Goal: Navigation & Orientation: Find specific page/section

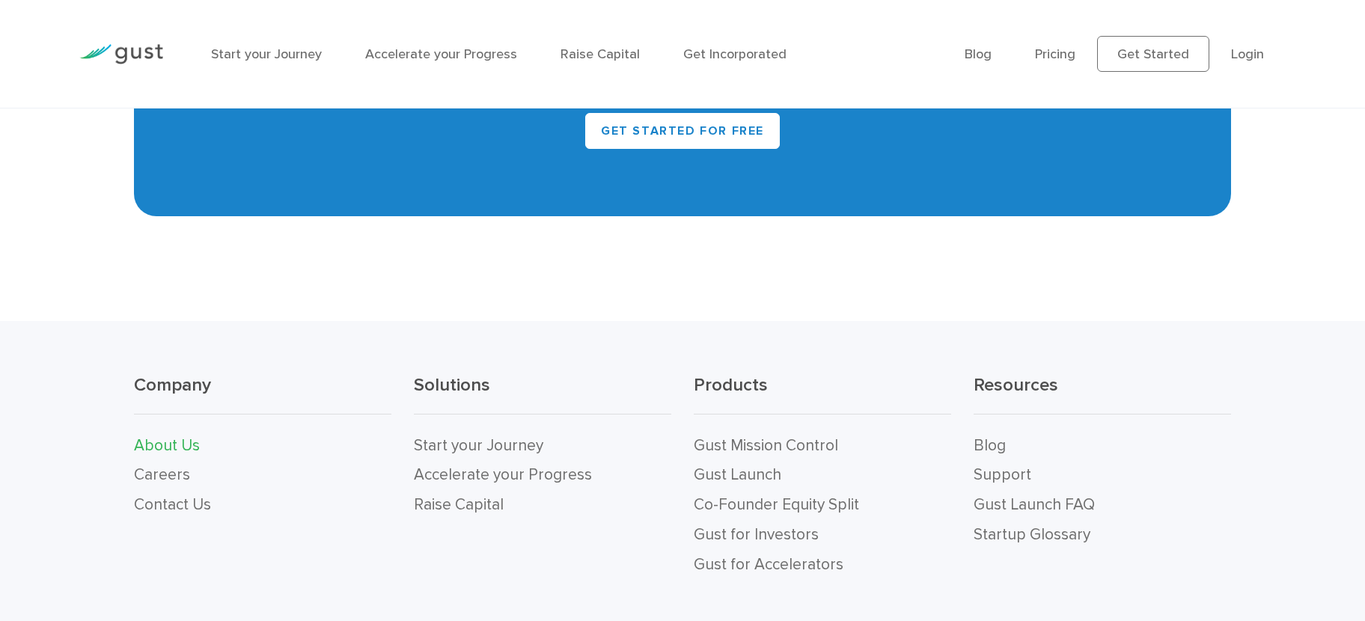
scroll to position [1733, 0]
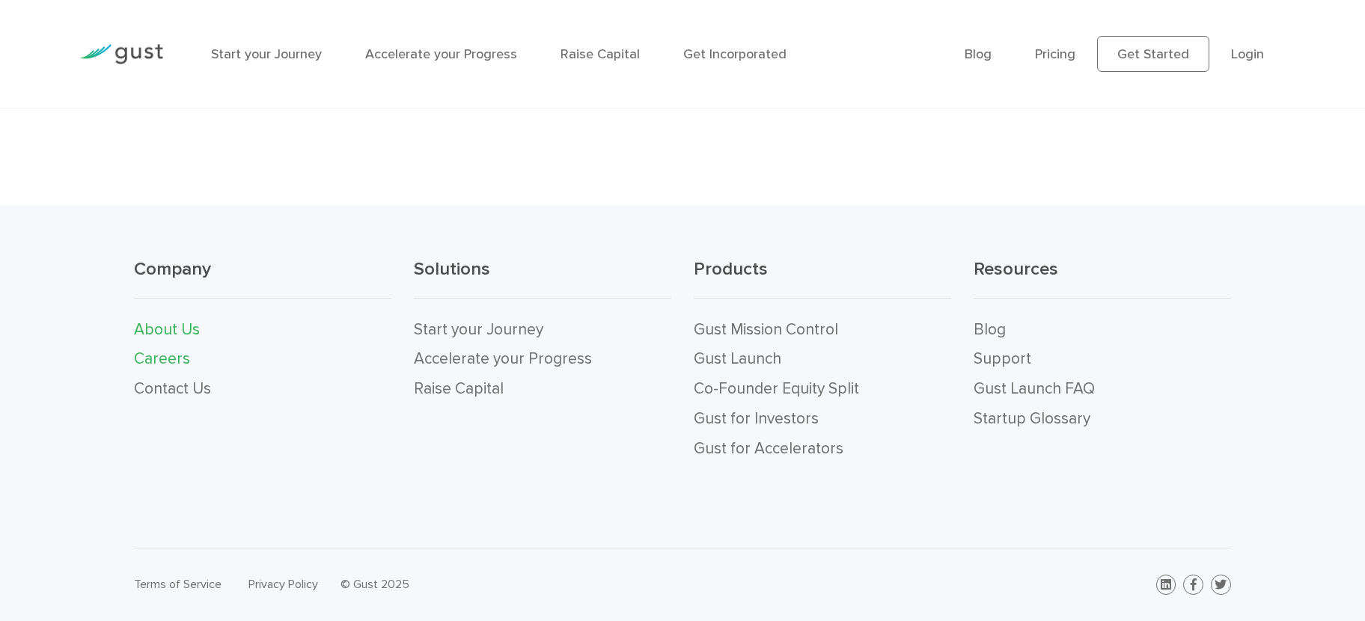
click at [156, 353] on link "Careers" at bounding box center [162, 359] width 56 height 19
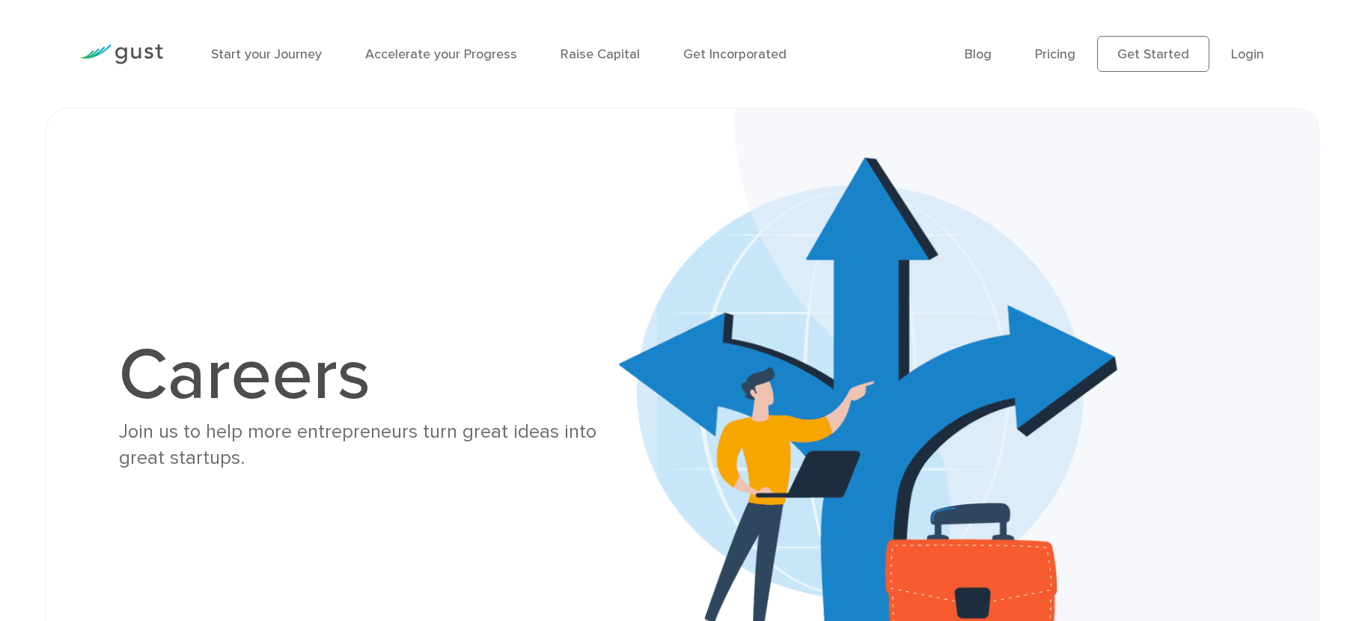
click at [278, 403] on h1 "Careers" at bounding box center [377, 376] width 516 height 72
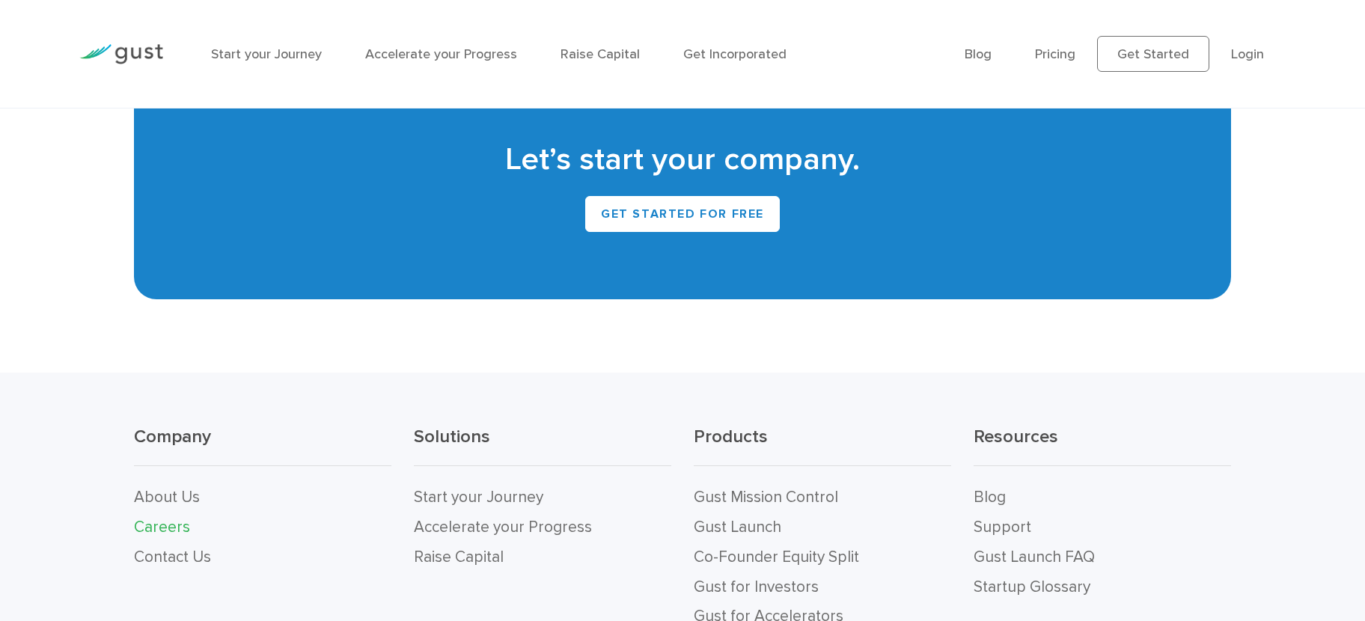
scroll to position [3267, 0]
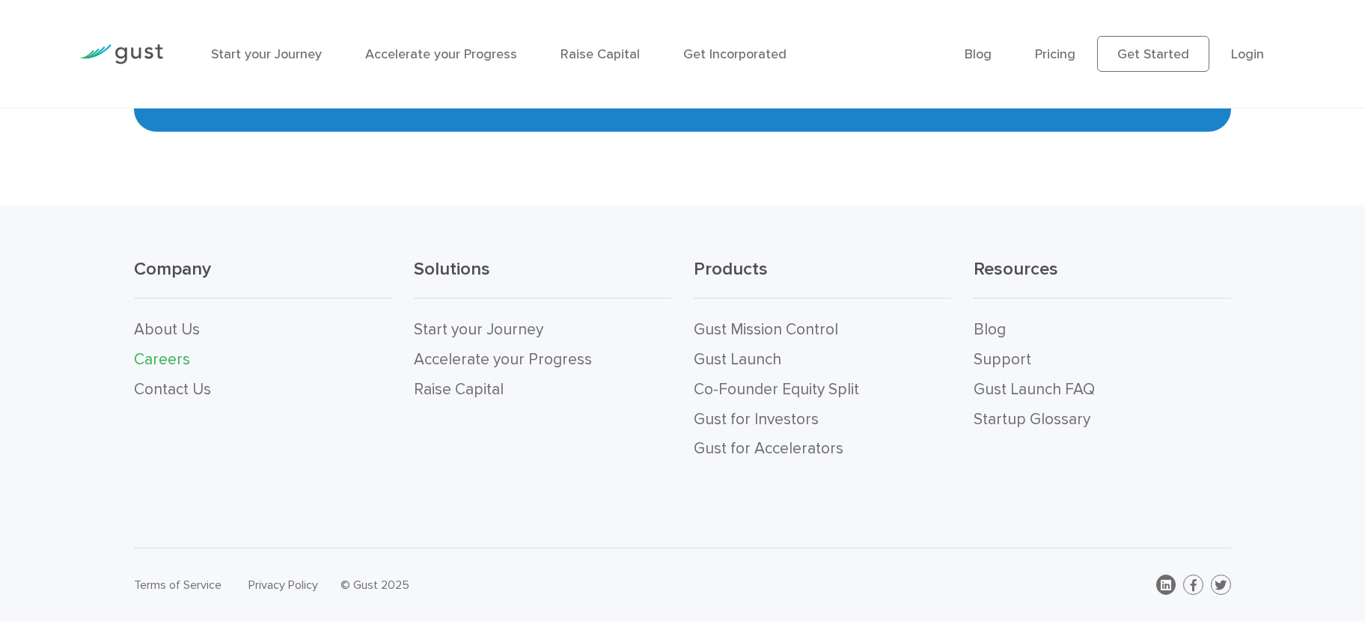
click at [1163, 585] on icon at bounding box center [1166, 585] width 10 height 12
click at [123, 46] on img at bounding box center [121, 54] width 84 height 20
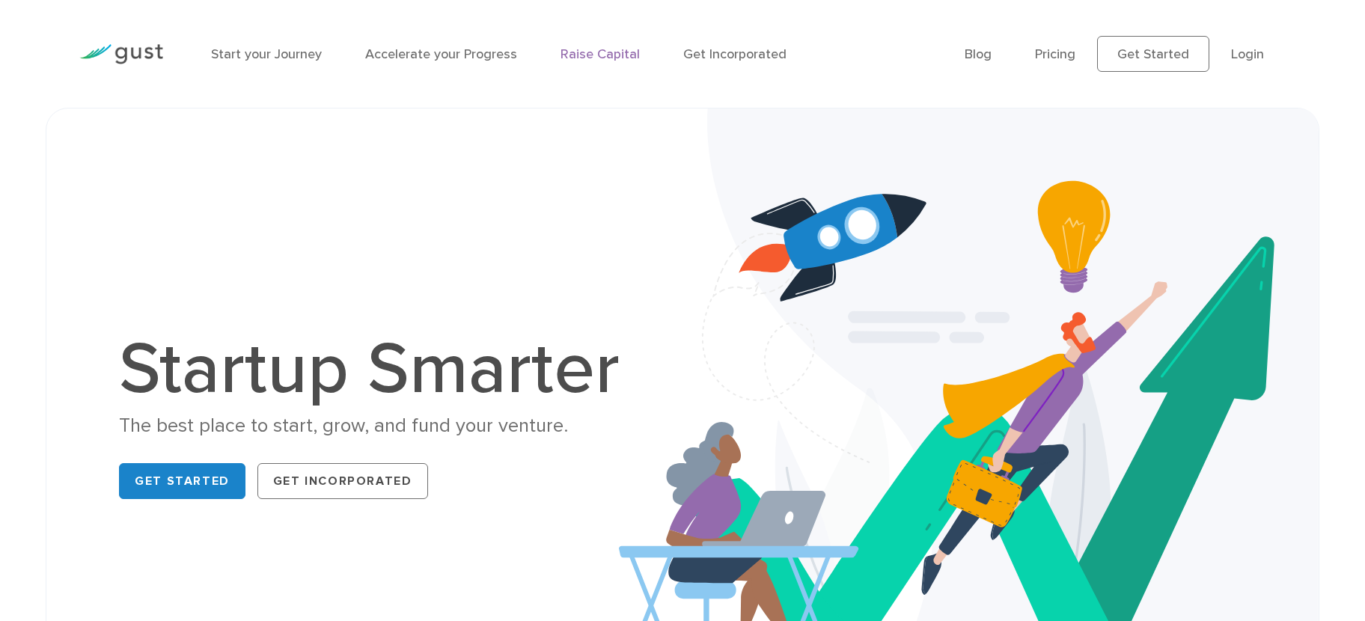
click at [594, 55] on link "Raise Capital" at bounding box center [600, 54] width 79 height 16
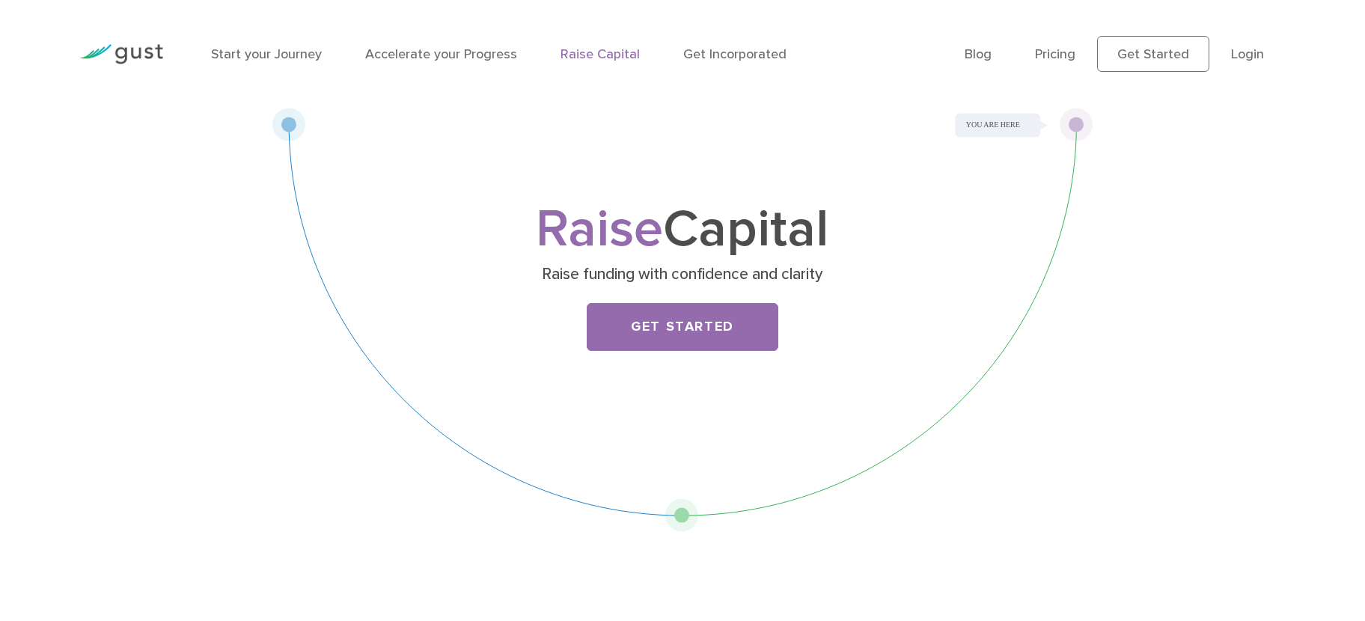
click at [220, 228] on div "Raise Capital Raise funding with confidence and clarity Get Started" at bounding box center [683, 320] width 1120 height 424
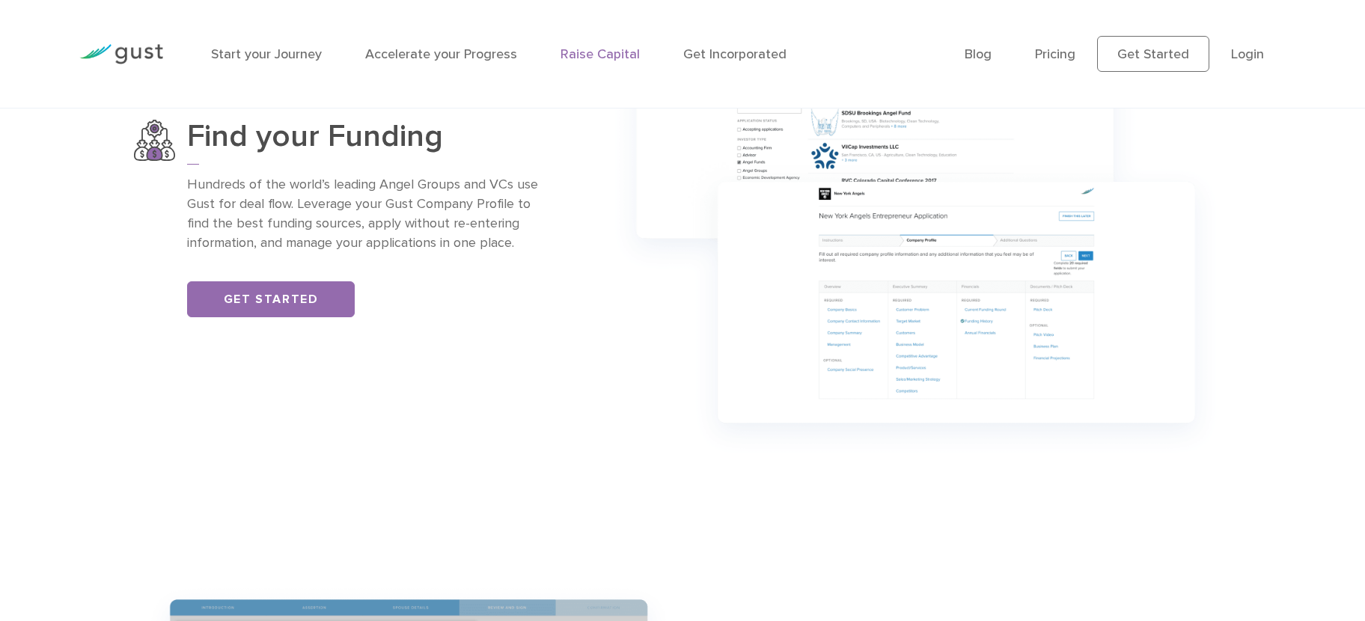
scroll to position [1311, 0]
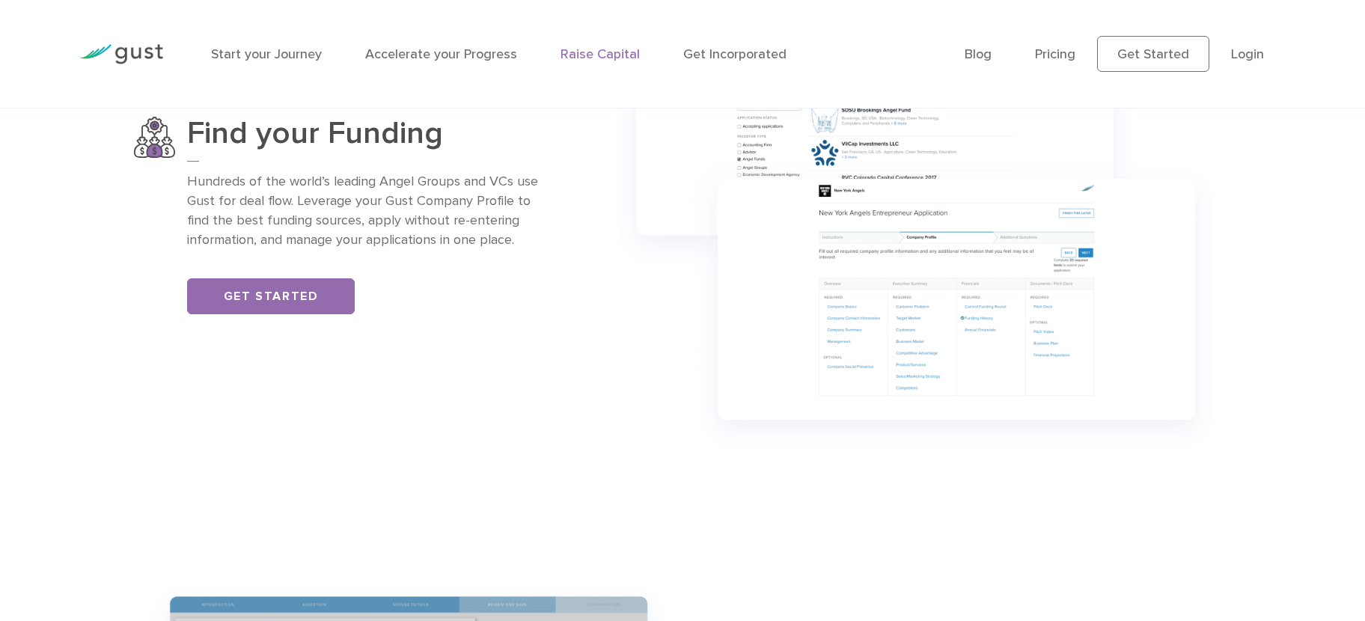
click at [248, 44] on li "Start your Journey" at bounding box center [266, 54] width 111 height 20
click at [260, 53] on link "Start your Journey" at bounding box center [266, 54] width 111 height 16
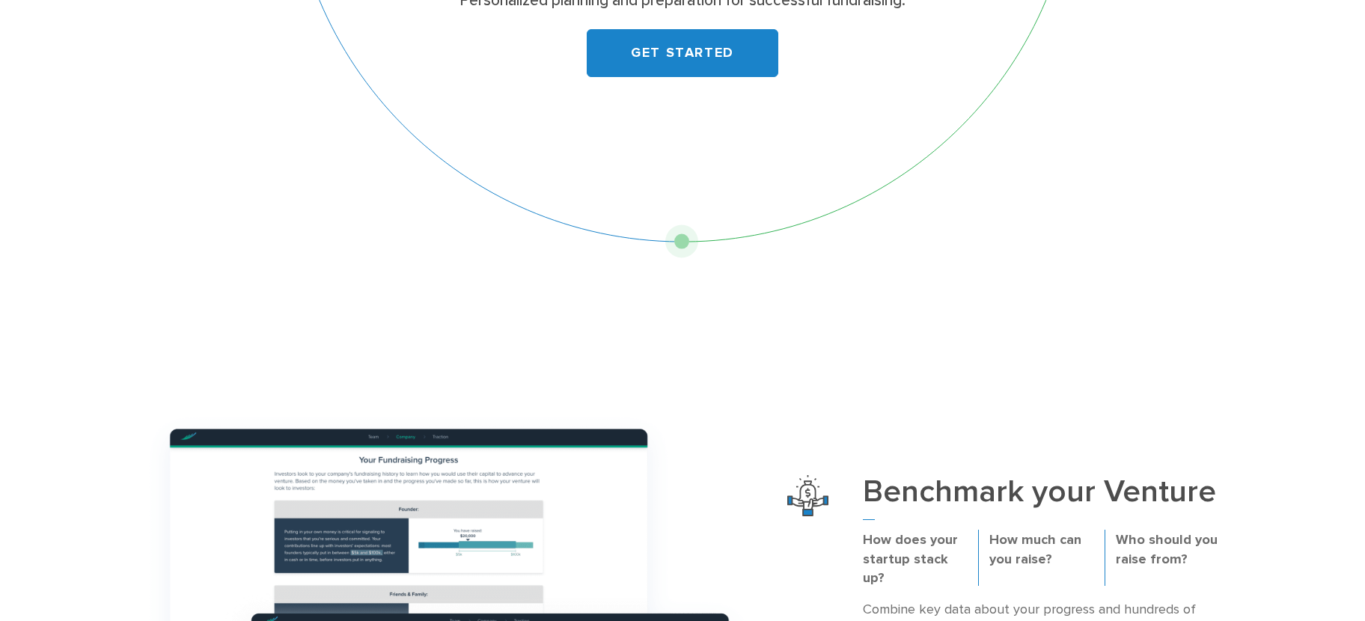
scroll to position [519, 0]
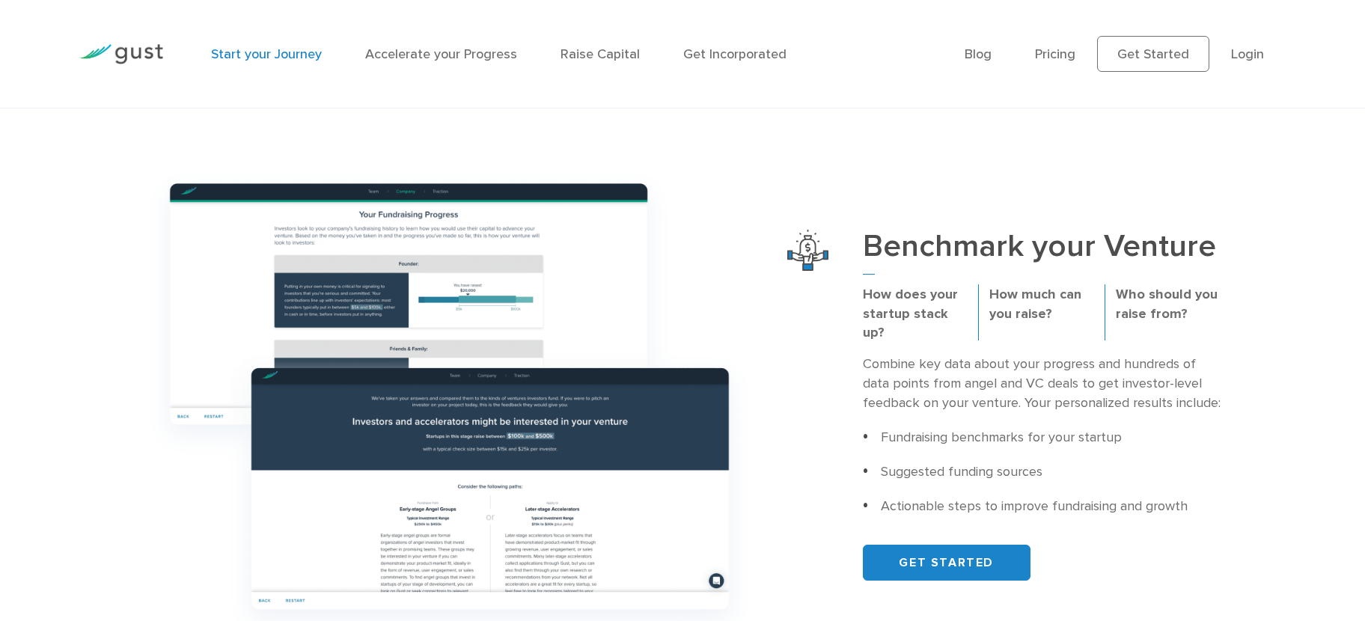
click at [123, 40] on div at bounding box center [121, 54] width 106 height 66
click at [144, 38] on div at bounding box center [121, 54] width 106 height 66
click at [141, 46] on img at bounding box center [121, 54] width 84 height 20
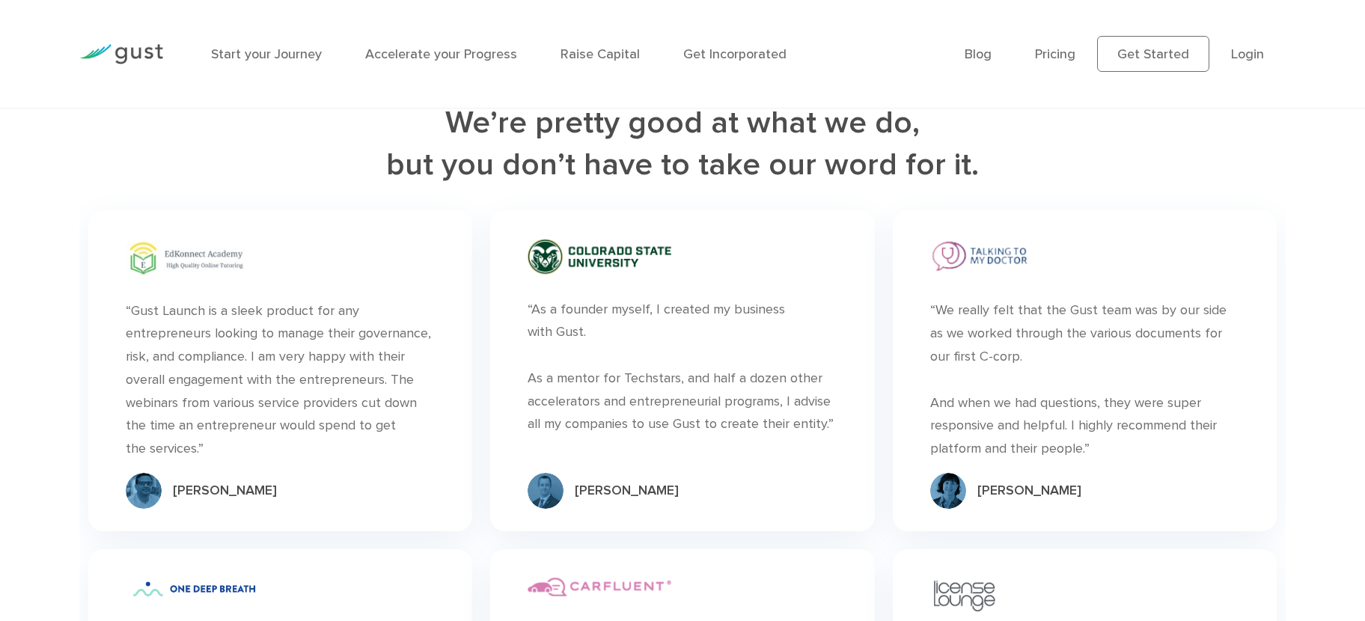
scroll to position [4268, 0]
